Goal: Task Accomplishment & Management: Manage account settings

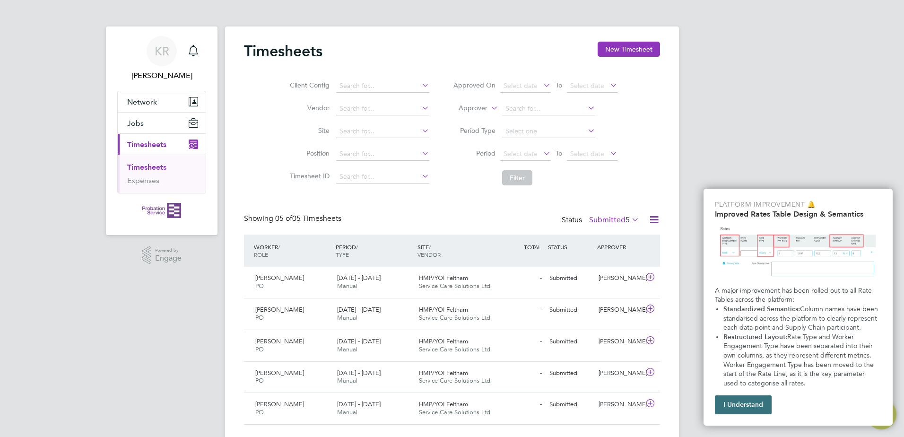
click at [744, 409] on button "I Understand" at bounding box center [743, 404] width 57 height 19
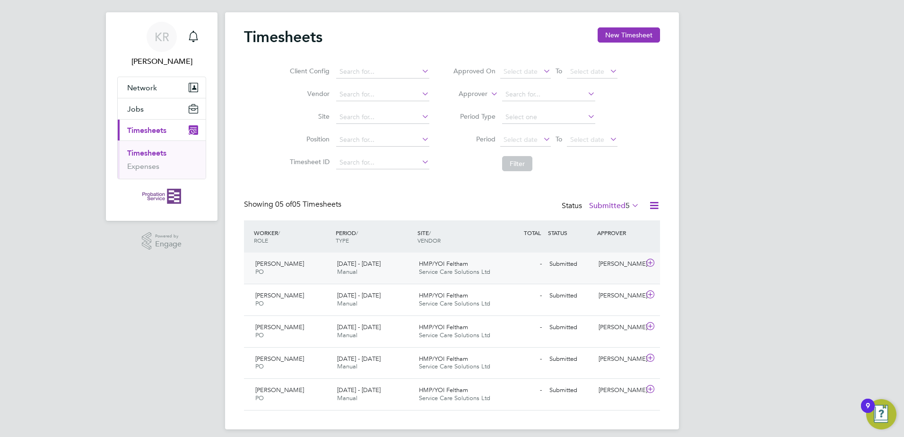
scroll to position [22, 0]
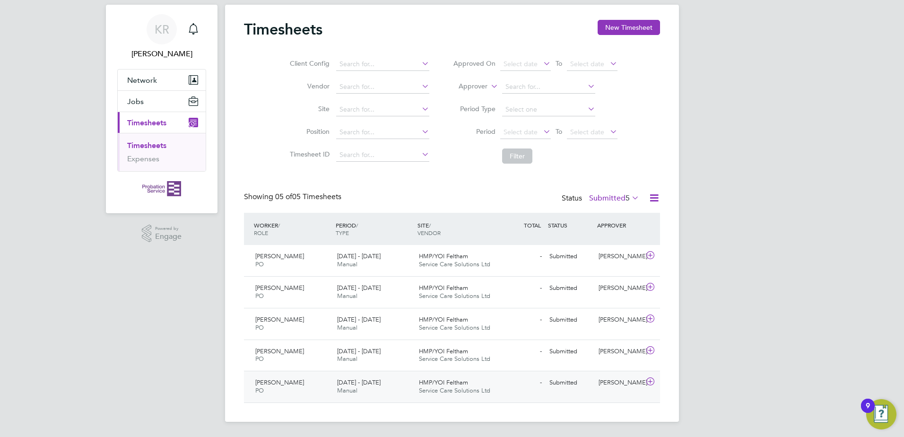
click at [652, 380] on icon at bounding box center [651, 382] width 12 height 8
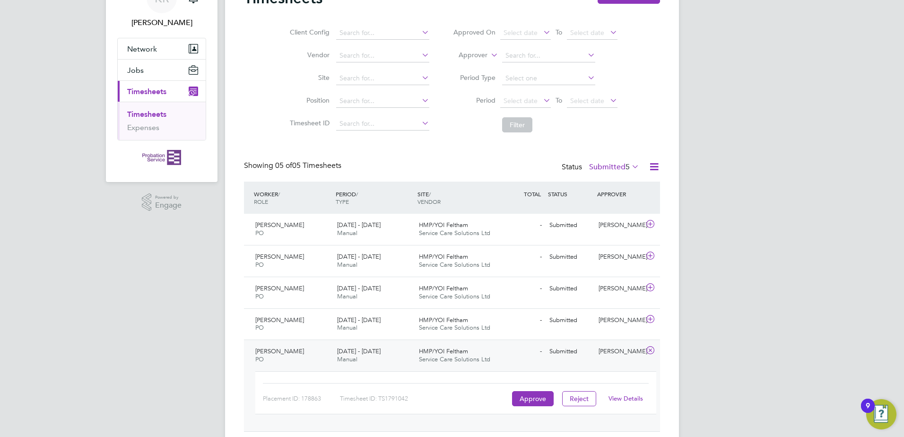
scroll to position [82, 0]
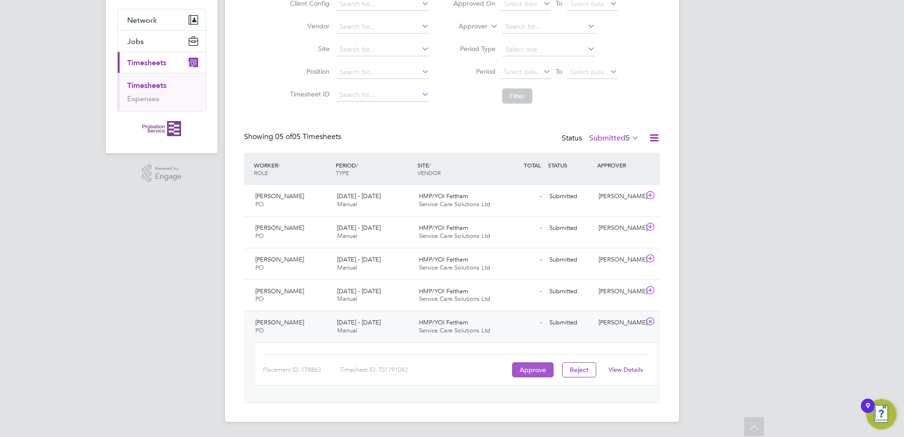
click at [528, 369] on button "Approve" at bounding box center [533, 369] width 42 height 15
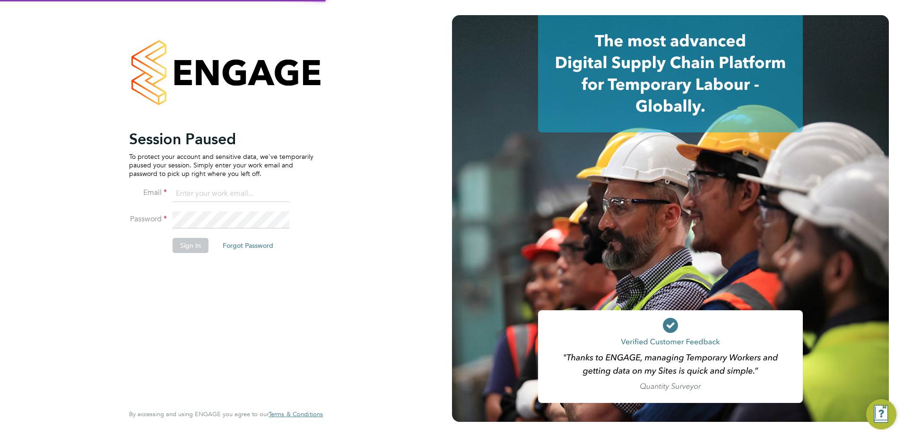
type input "[PERSON_NAME][DOMAIN_NAME][EMAIL_ADDRESS][PERSON_NAME][DOMAIN_NAME]"
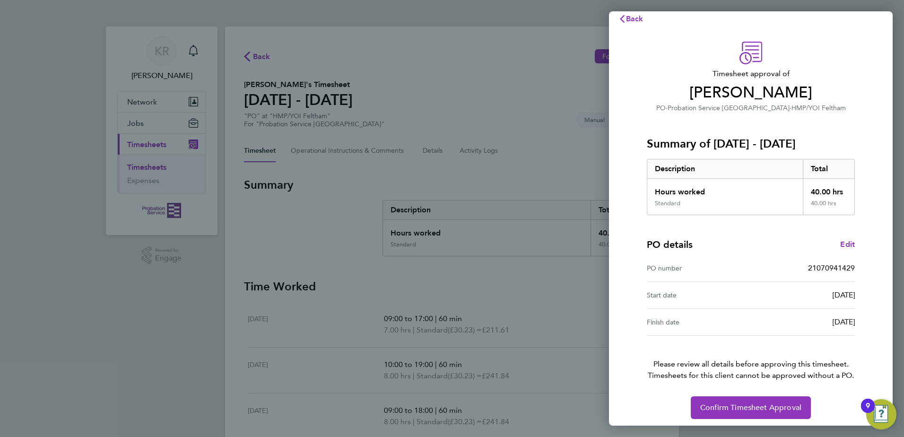
scroll to position [16, 0]
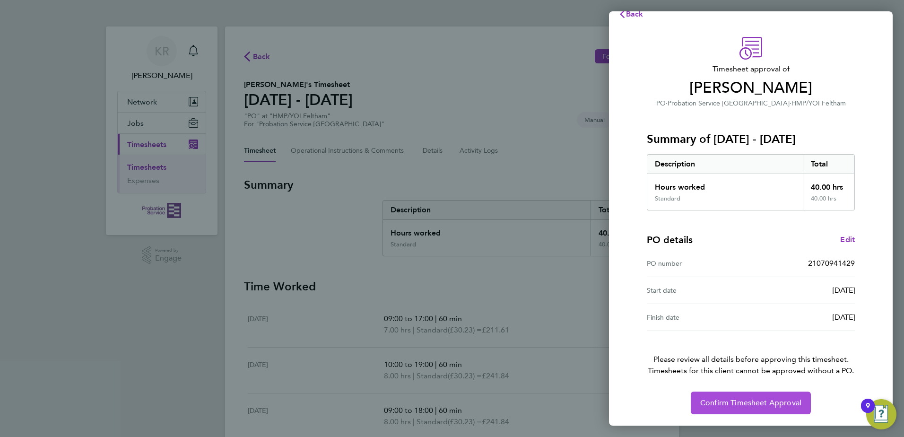
click at [748, 404] on span "Confirm Timesheet Approval" at bounding box center [750, 402] width 101 height 9
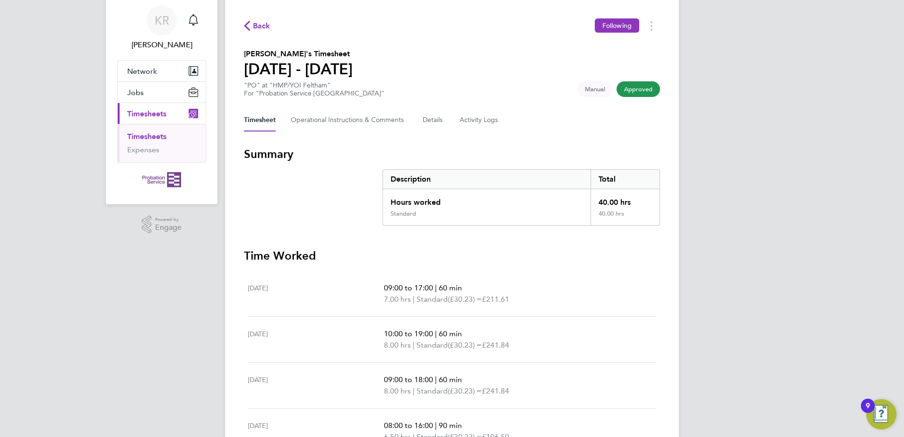
scroll to position [47, 0]
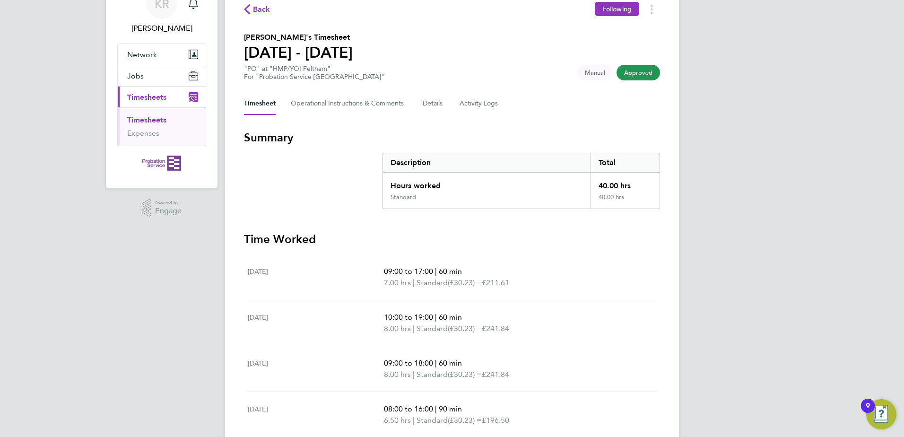
click at [643, 71] on span "Approved" at bounding box center [639, 73] width 44 height 16
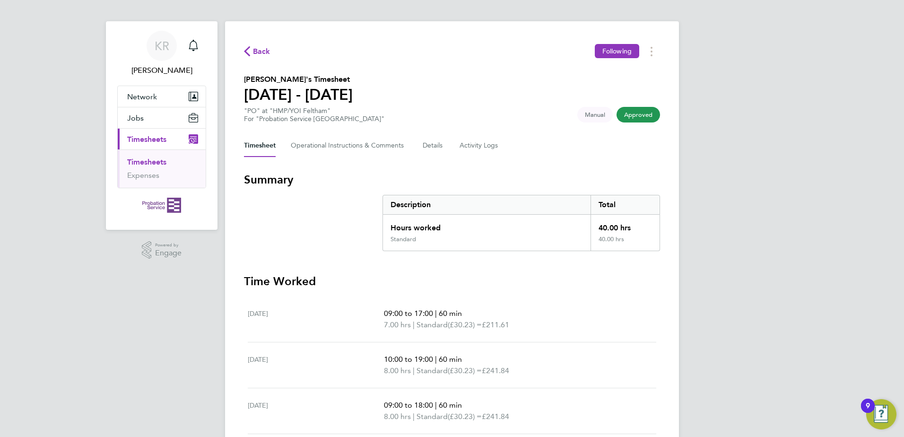
scroll to position [0, 0]
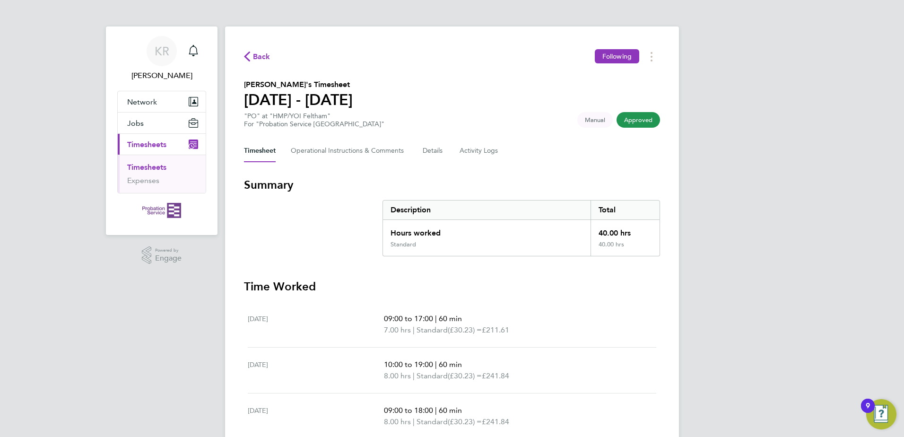
click at [245, 57] on icon "button" at bounding box center [247, 57] width 6 height 10
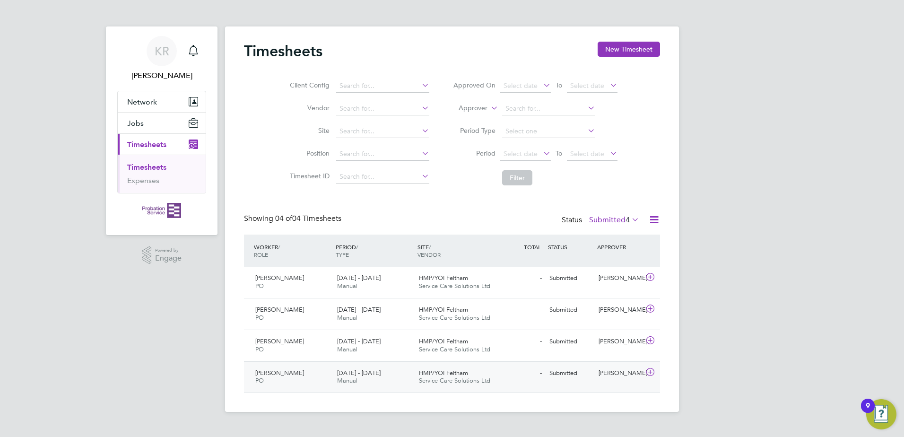
click at [650, 372] on icon at bounding box center [651, 372] width 12 height 8
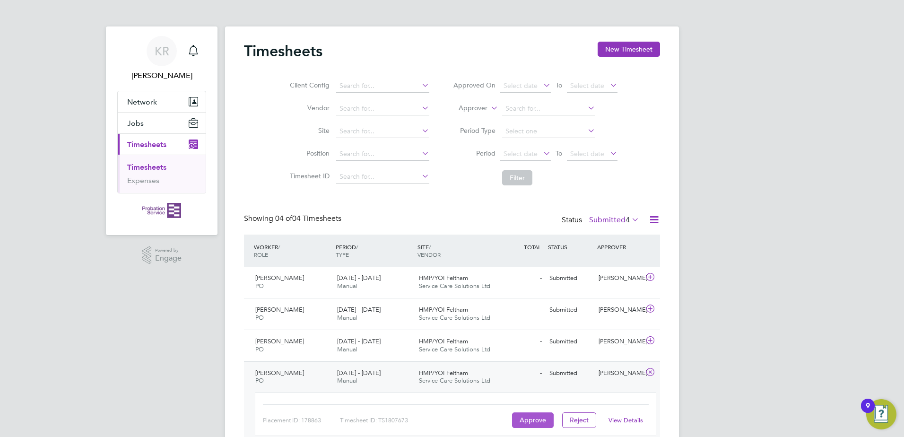
click at [540, 419] on button "Approve" at bounding box center [533, 419] width 42 height 15
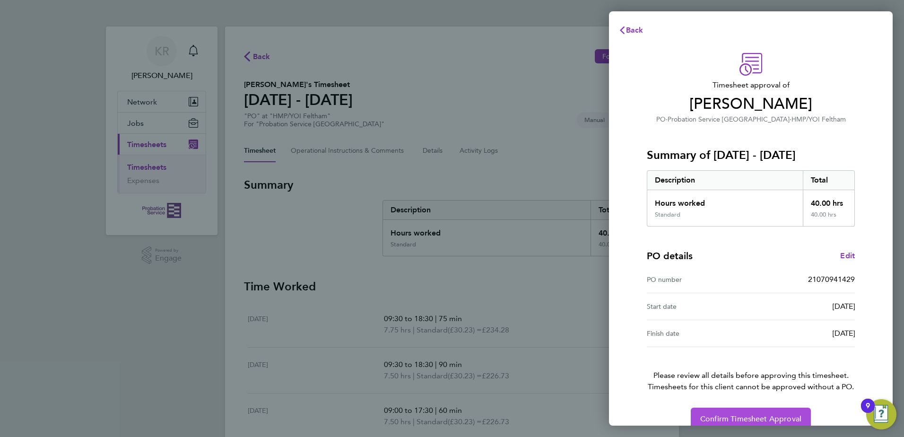
click at [748, 415] on span "Confirm Timesheet Approval" at bounding box center [750, 418] width 101 height 9
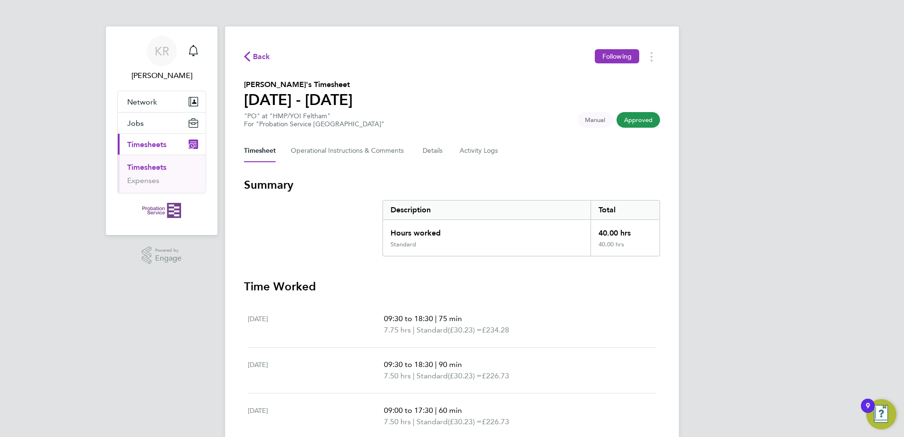
click at [642, 120] on span "Approved" at bounding box center [639, 120] width 44 height 16
click at [245, 55] on icon "button" at bounding box center [247, 57] width 6 height 10
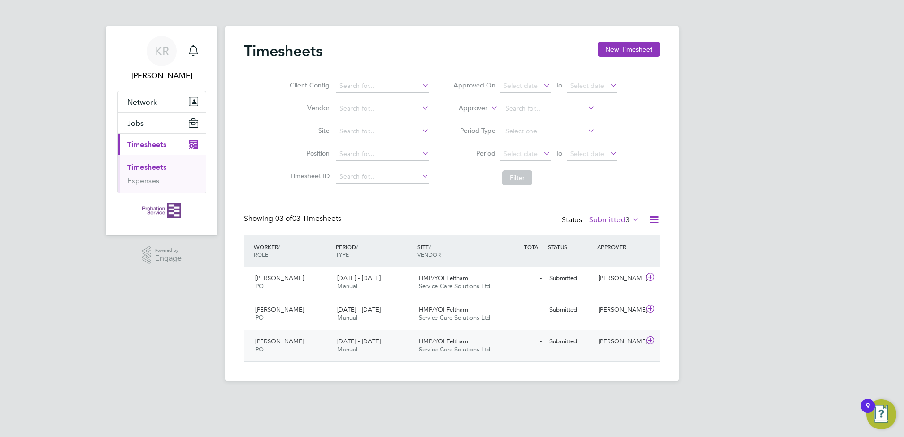
click at [651, 340] on icon at bounding box center [651, 341] width 12 height 8
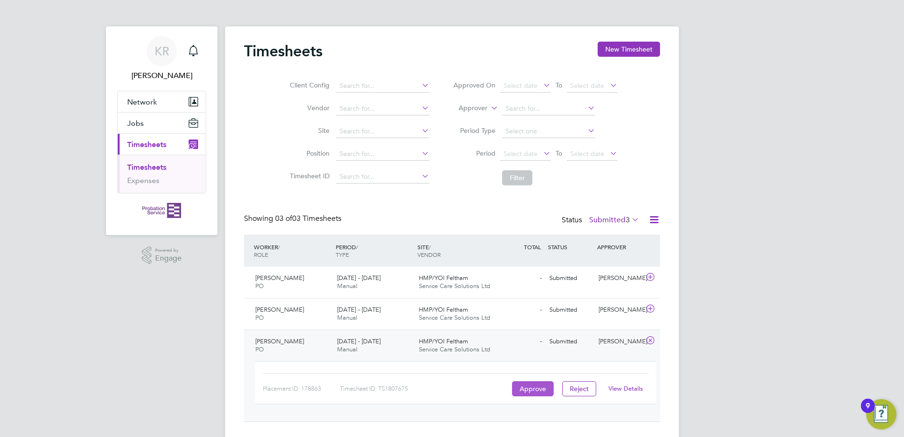
click at [535, 389] on button "Approve" at bounding box center [533, 388] width 42 height 15
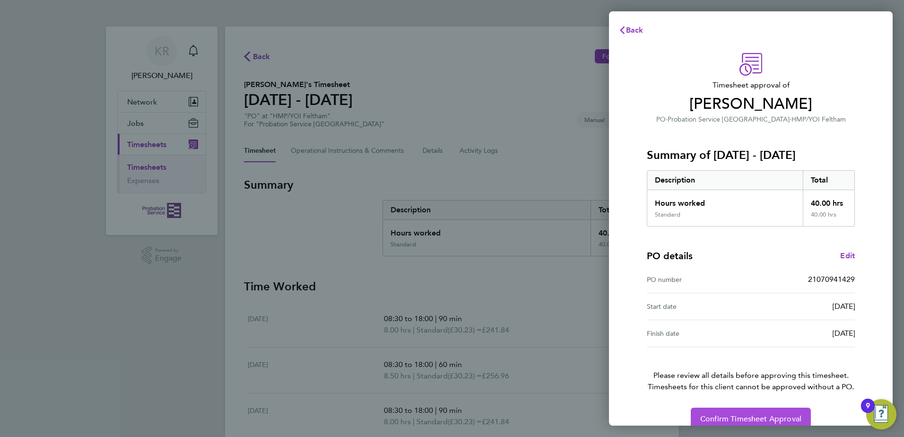
click at [765, 414] on span "Confirm Timesheet Approval" at bounding box center [750, 418] width 101 height 9
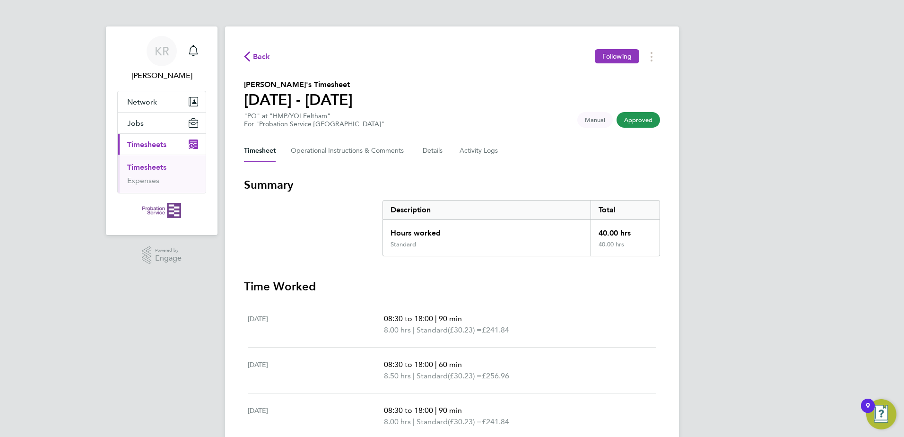
click at [634, 118] on span "Approved" at bounding box center [639, 120] width 44 height 16
click at [251, 54] on span "Back" at bounding box center [257, 56] width 26 height 9
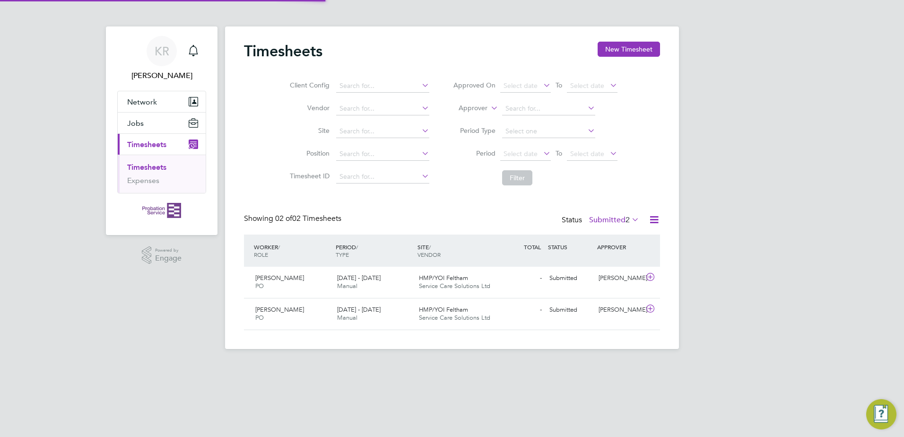
scroll to position [24, 82]
click at [649, 308] on icon at bounding box center [651, 309] width 12 height 8
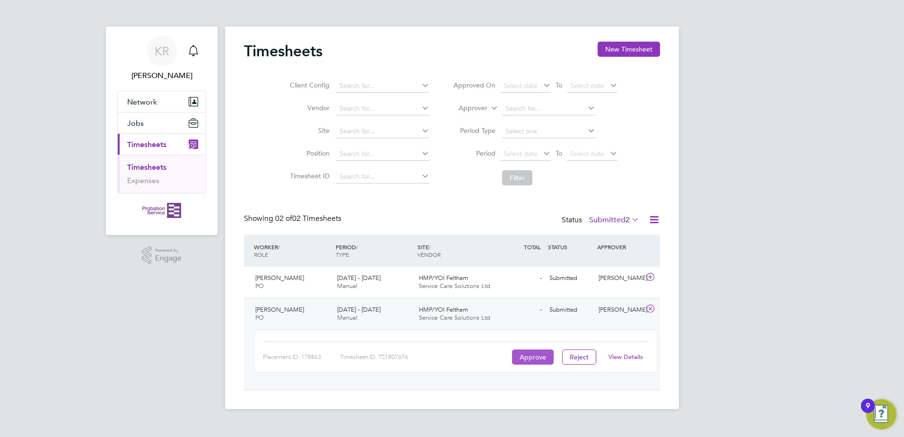
click at [535, 355] on button "Approve" at bounding box center [533, 356] width 42 height 15
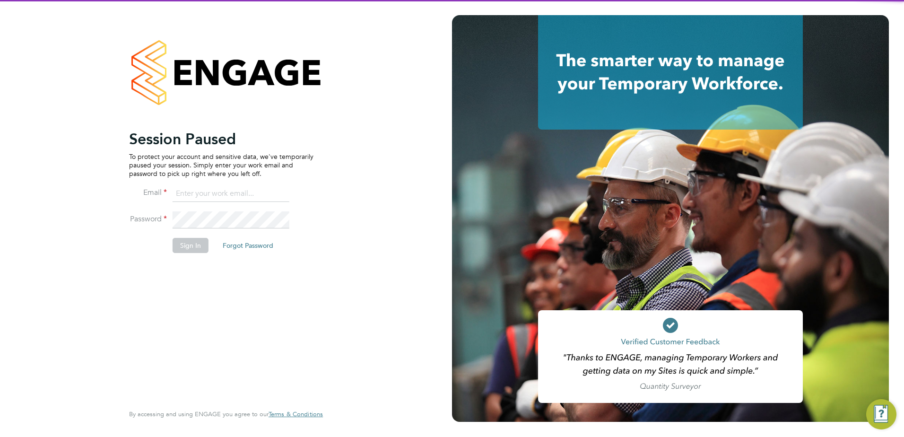
type input "[PERSON_NAME][DOMAIN_NAME][EMAIL_ADDRESS][PERSON_NAME][DOMAIN_NAME]"
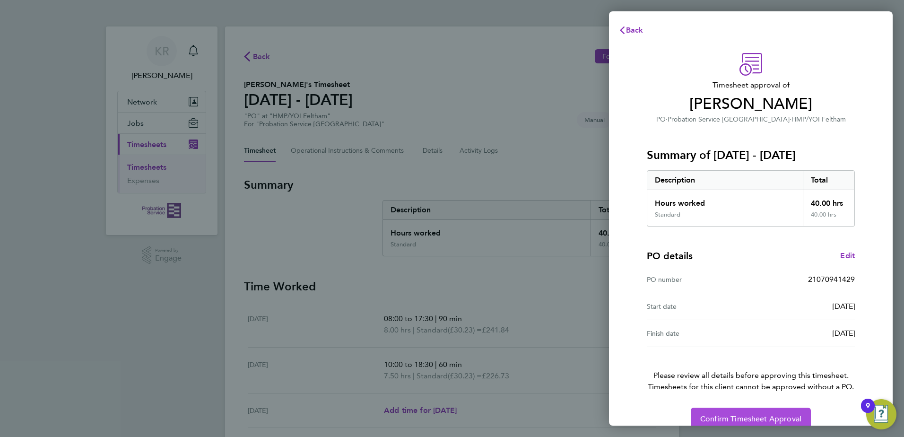
click at [759, 417] on span "Confirm Timesheet Approval" at bounding box center [750, 418] width 101 height 9
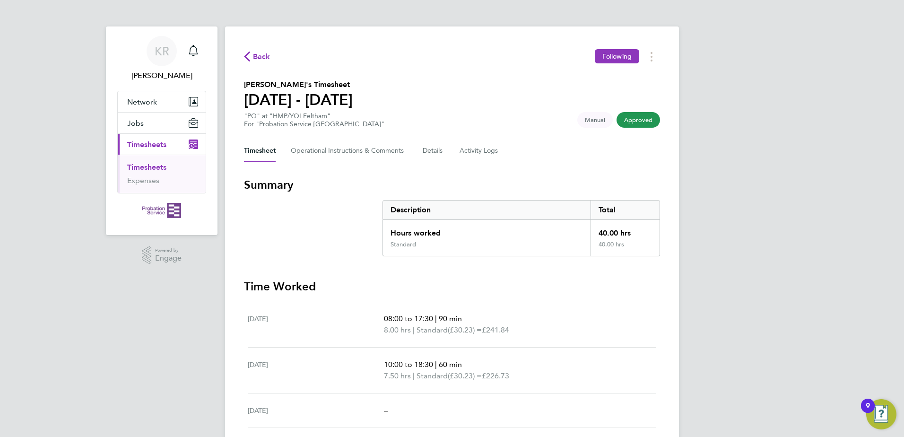
drag, startPoint x: 636, startPoint y: 117, endPoint x: 436, endPoint y: 79, distance: 203.1
click at [636, 117] on span "Approved" at bounding box center [639, 120] width 44 height 16
click at [246, 53] on icon "button" at bounding box center [247, 57] width 6 height 10
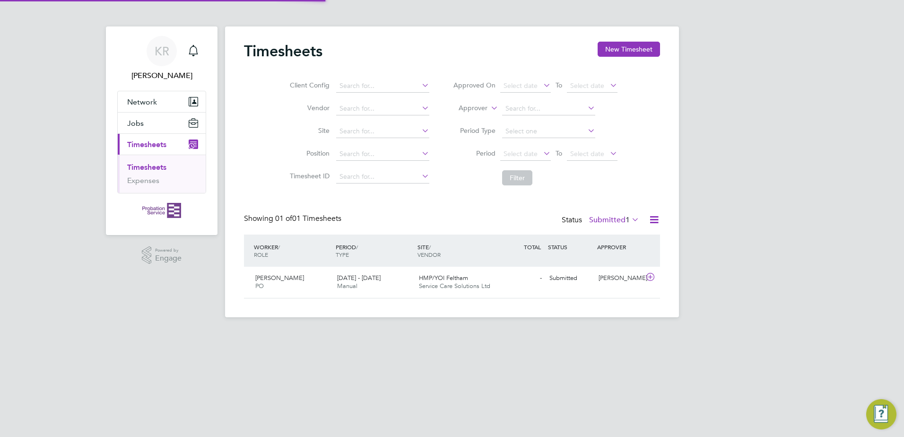
scroll to position [24, 82]
click at [649, 277] on icon at bounding box center [651, 277] width 12 height 8
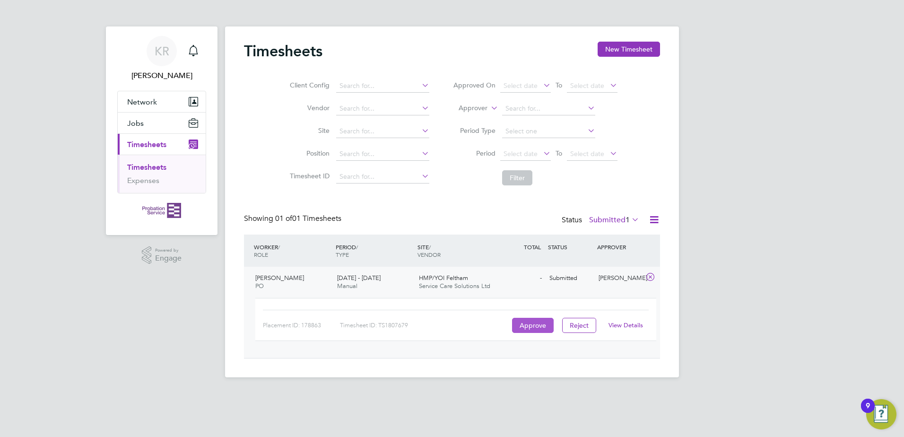
click at [528, 325] on button "Approve" at bounding box center [533, 325] width 42 height 15
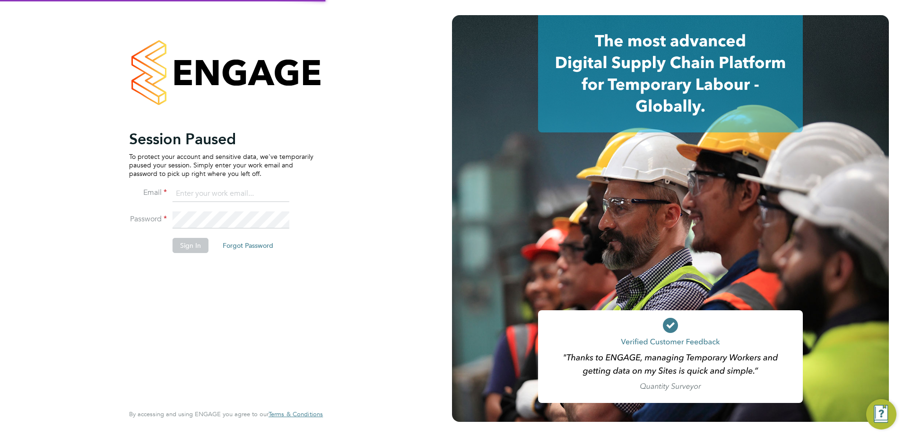
type input "[PERSON_NAME][DOMAIN_NAME][EMAIL_ADDRESS][PERSON_NAME][DOMAIN_NAME]"
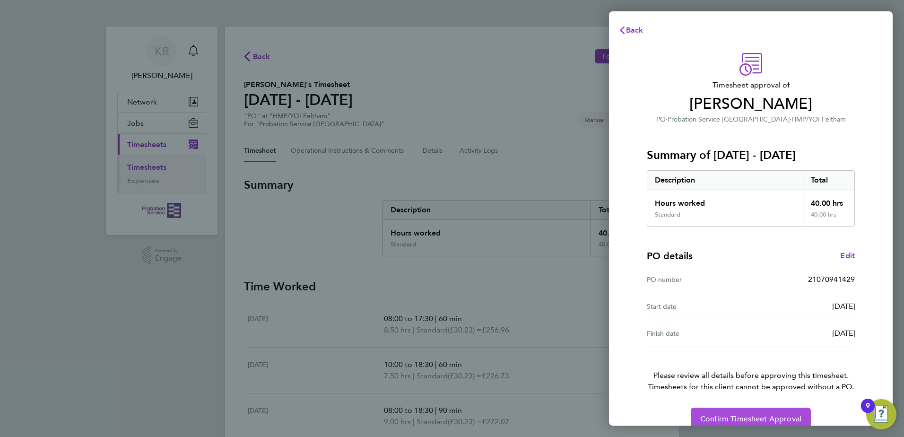
click at [760, 415] on span "Confirm Timesheet Approval" at bounding box center [750, 418] width 101 height 9
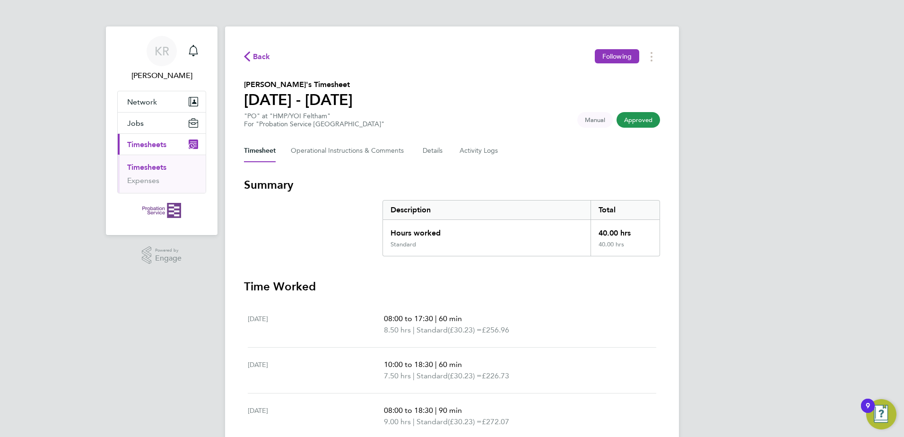
click at [641, 122] on span "Approved" at bounding box center [639, 120] width 44 height 16
click at [249, 57] on icon "button" at bounding box center [247, 57] width 6 height 10
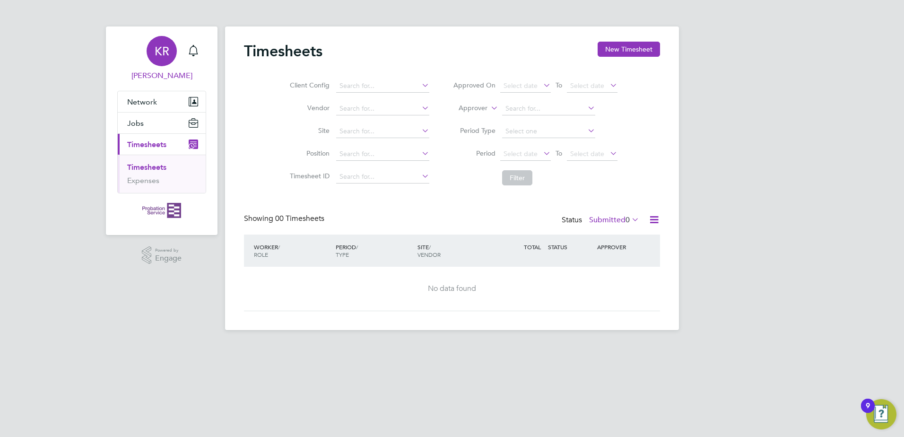
click at [162, 73] on span "[PERSON_NAME]" at bounding box center [161, 75] width 89 height 11
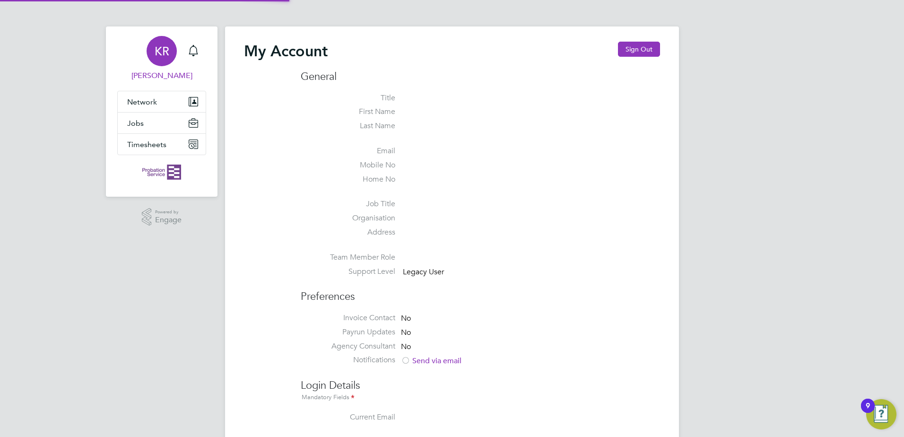
type input "[PERSON_NAME][DOMAIN_NAME][EMAIL_ADDRESS][PERSON_NAME][DOMAIN_NAME]"
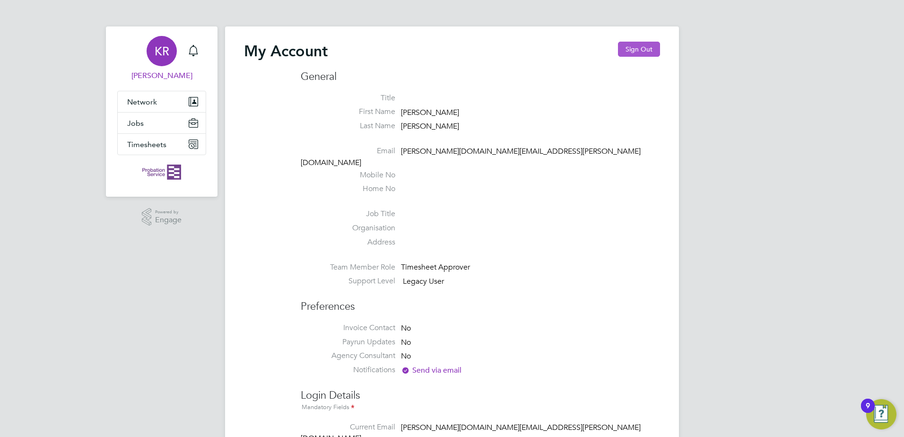
click at [635, 47] on button "Sign Out" at bounding box center [639, 49] width 42 height 15
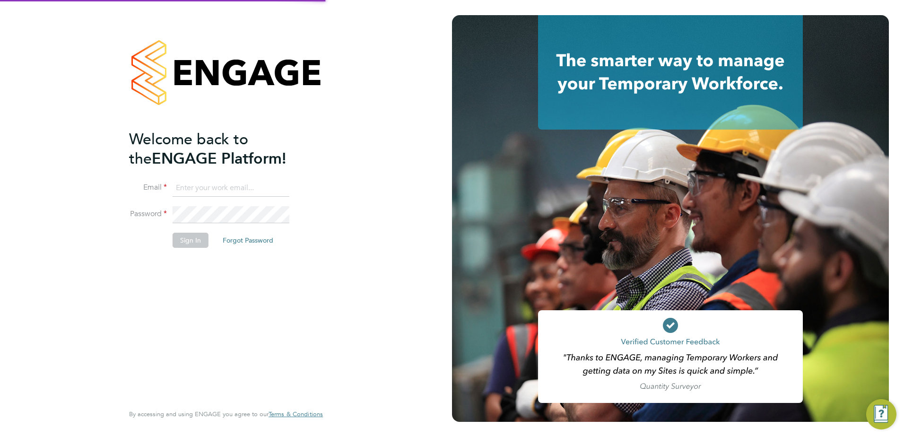
type input "[PERSON_NAME][DOMAIN_NAME][EMAIL_ADDRESS][PERSON_NAME][DOMAIN_NAME]"
